Goal: Book appointment/travel/reservation

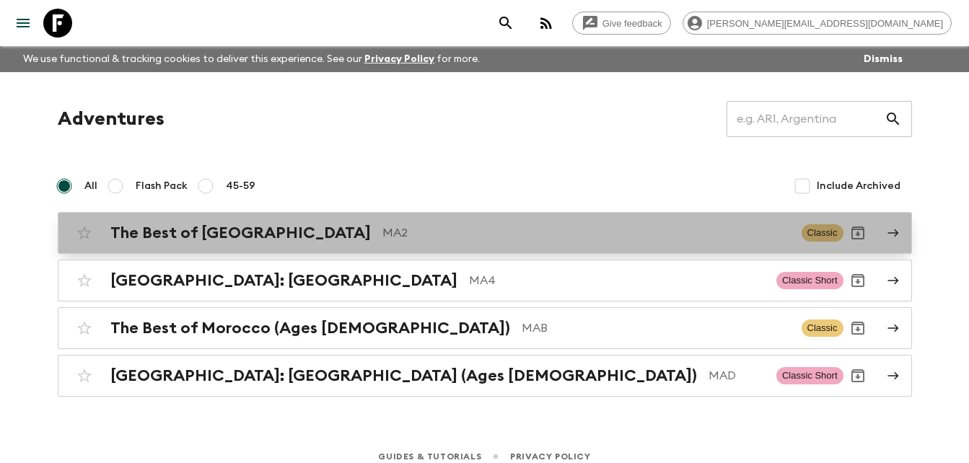
click at [251, 224] on h2 "The Best of [GEOGRAPHIC_DATA]" at bounding box center [240, 233] width 260 height 19
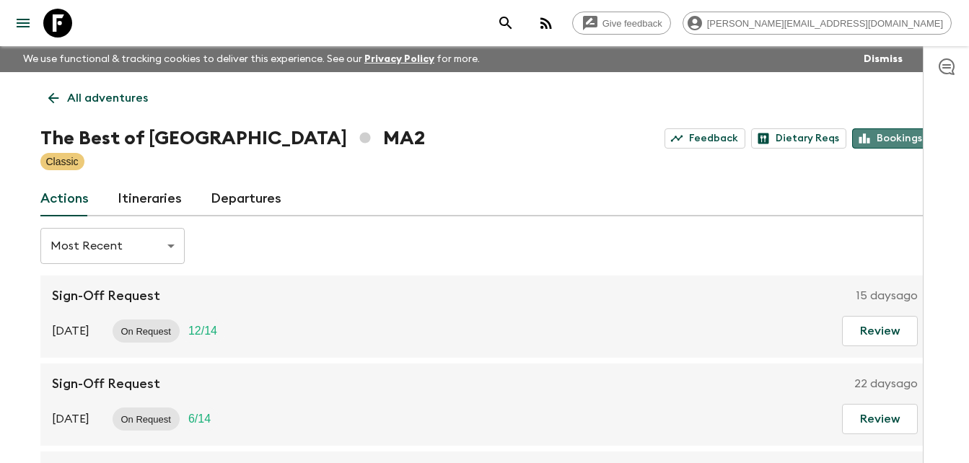
click at [896, 135] on link "Bookings" at bounding box center [890, 138] width 77 height 20
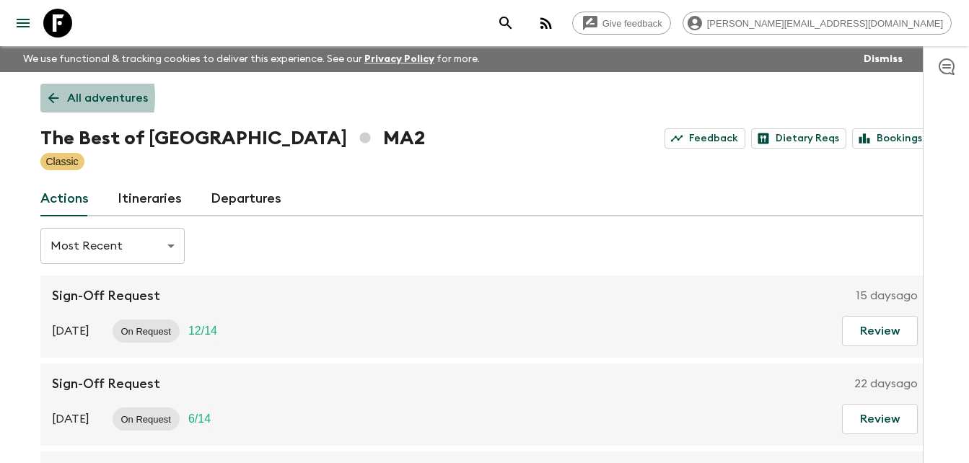
click at [59, 97] on icon at bounding box center [53, 98] width 16 height 16
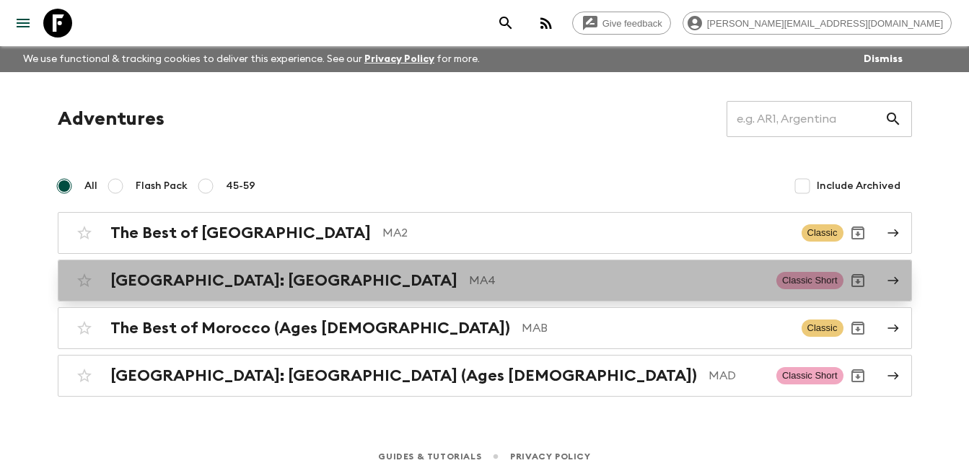
click at [206, 280] on h2 "[GEOGRAPHIC_DATA]: [GEOGRAPHIC_DATA]" at bounding box center [283, 280] width 347 height 19
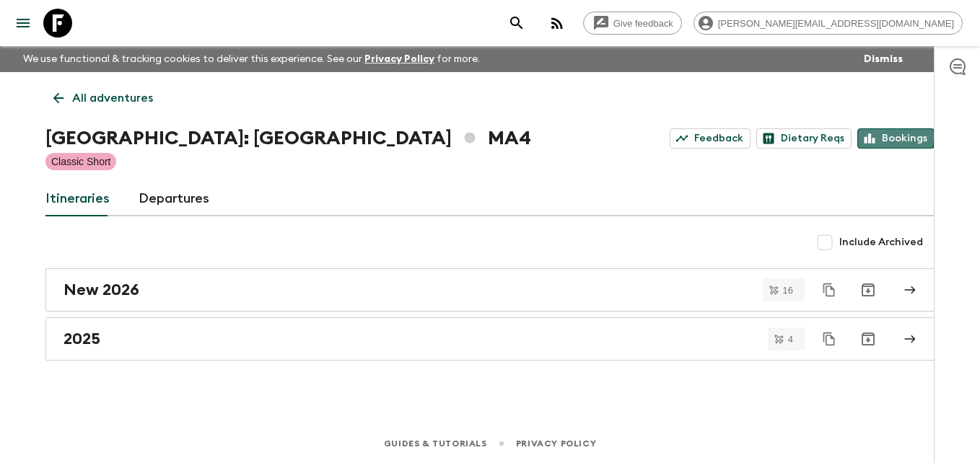
click at [892, 137] on link "Bookings" at bounding box center [895, 138] width 77 height 20
click at [47, 95] on link "All adventures" at bounding box center [102, 98] width 115 height 29
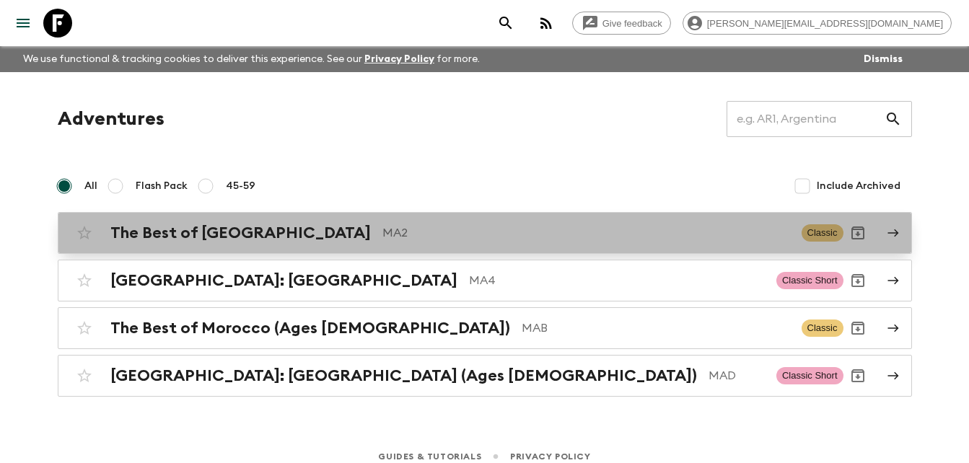
click at [180, 233] on h2 "The Best of [GEOGRAPHIC_DATA]" at bounding box center [240, 233] width 260 height 19
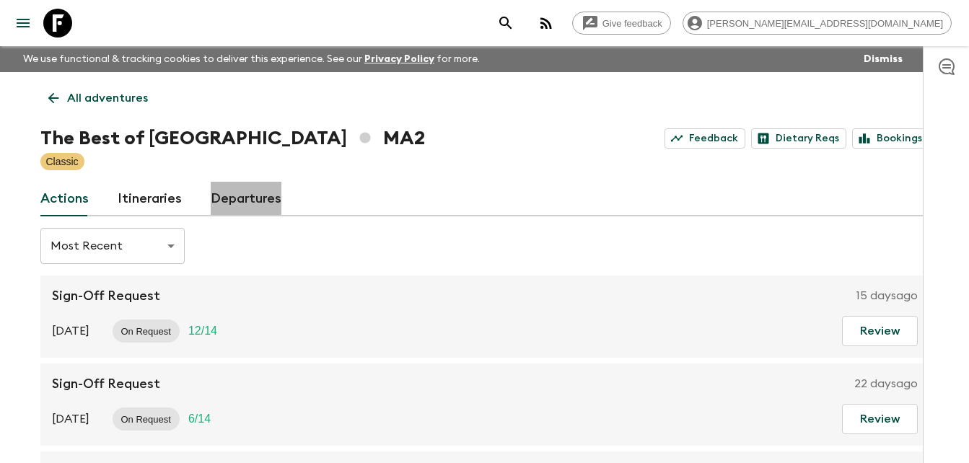
click at [255, 199] on link "Departures" at bounding box center [246, 199] width 71 height 35
